Goal: Use online tool/utility: Utilize a website feature to perform a specific function

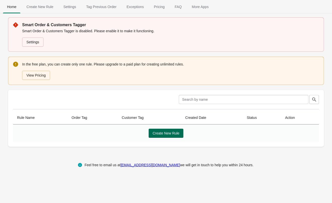
click at [170, 133] on span "Create New Rule" at bounding box center [166, 133] width 27 height 4
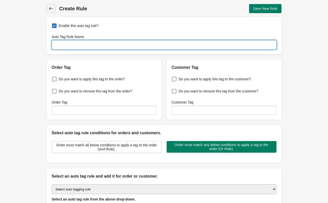
click at [83, 46] on input "Auto Tag Rule Name" at bounding box center [164, 44] width 225 height 9
type input "m"
type input "Membership"
click at [75, 78] on span "Do you want to apply this tag to the order?" at bounding box center [92, 78] width 66 height 5
click at [53, 78] on input "Do you want to apply this tag to the order?" at bounding box center [53, 77] width 0 height 0
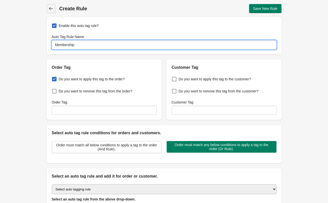
checkbox input "true"
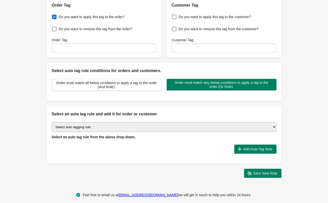
scroll to position [67, 0]
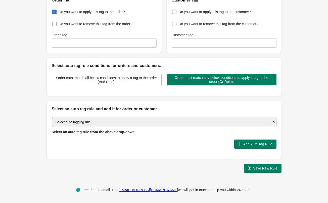
click at [160, 121] on select "Select auto tagging rule Tag by order amount Tag based on the order count (Volu…" at bounding box center [164, 122] width 225 height 10
click at [52, 117] on select "Select auto tagging rule Tag by order amount Tag based on the order count (Volu…" at bounding box center [164, 122] width 225 height 10
click at [115, 123] on select "Select auto tagging rule Tag by order amount Tag based on the order count (Volu…" at bounding box center [164, 122] width 225 height 10
select select "2"
click at [52, 117] on select "Select auto tagging rule Tag by order amount Tag based on the order count (Volu…" at bounding box center [164, 122] width 225 height 10
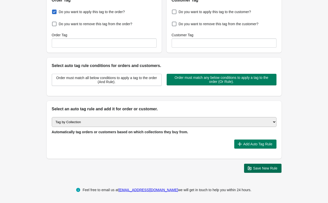
click at [266, 167] on span "Save New Rule" at bounding box center [265, 168] width 24 height 4
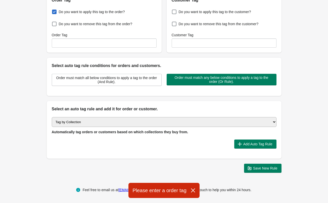
click at [199, 149] on div "Select auto tagging rule Tag by order amount Tag based on the order count (Volu…" at bounding box center [164, 135] width 235 height 46
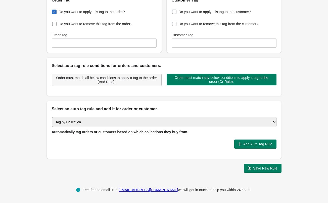
click at [111, 79] on span "Order must match all below conditions to apply a tag to the order (And Rule)." at bounding box center [106, 80] width 101 height 8
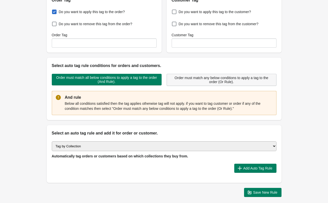
click at [185, 79] on span "Order must match any below conditions to apply a tag to the order (Or Rule)." at bounding box center [221, 80] width 101 height 8
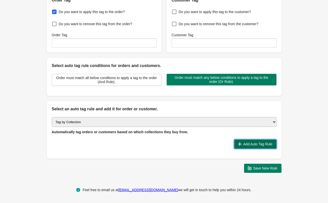
click at [247, 144] on span "Add Auto Tag Rule" at bounding box center [257, 144] width 29 height 4
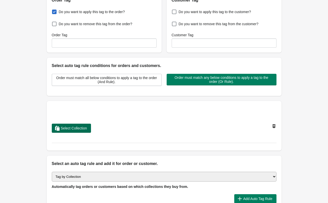
click at [77, 128] on span "Select Collection" at bounding box center [74, 128] width 26 height 4
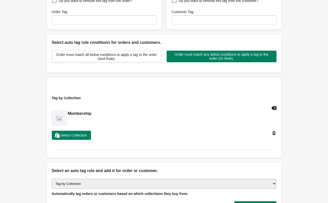
scroll to position [152, 0]
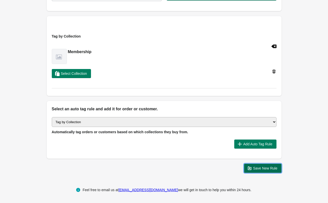
click at [260, 167] on span "Save New Rule" at bounding box center [265, 168] width 24 height 4
click at [257, 143] on span "Add Auto Tag Rule" at bounding box center [257, 144] width 29 height 4
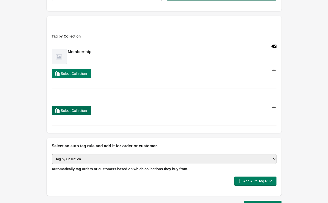
click at [76, 106] on button "Select Collection" at bounding box center [71, 110] width 39 height 9
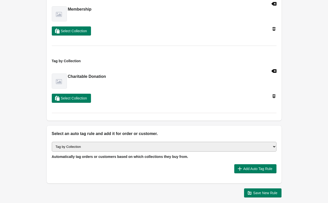
scroll to position [219, 0]
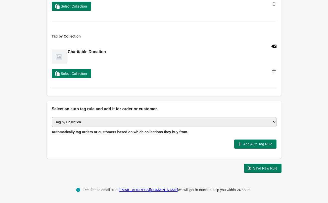
click at [112, 119] on select "Select auto tagging rule Tag by order amount Tag based on the order count (Volu…" at bounding box center [164, 122] width 225 height 10
click at [260, 166] on span "Save New Rule" at bounding box center [265, 168] width 24 height 4
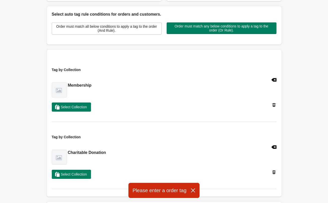
scroll to position [0, 0]
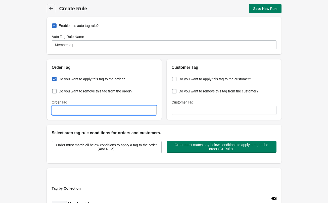
click at [63, 110] on input "Order Tag" at bounding box center [104, 110] width 105 height 9
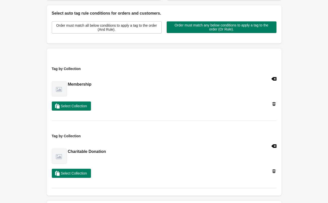
scroll to position [126, 0]
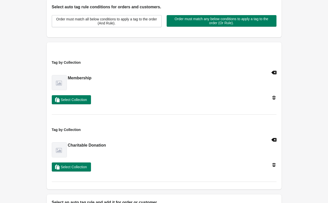
type input "Membership"
click at [274, 164] on icon at bounding box center [273, 164] width 5 height 5
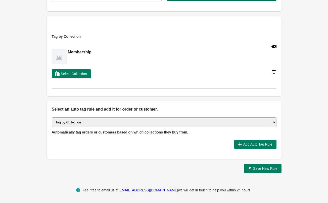
scroll to position [152, 0]
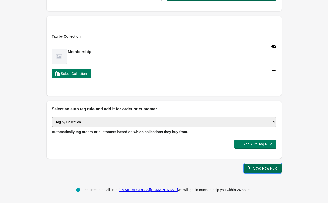
click at [267, 168] on span "Save New Rule" at bounding box center [265, 168] width 24 height 4
